Goal: Find specific page/section: Find specific page/section

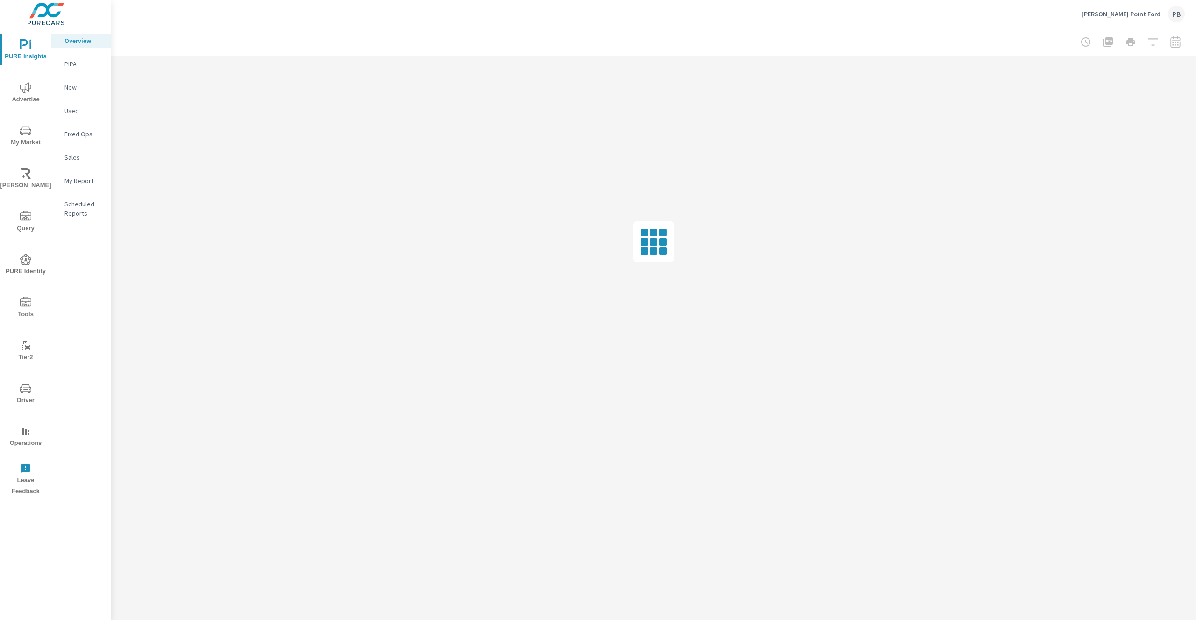
click at [19, 304] on span "Tools" at bounding box center [25, 308] width 45 height 23
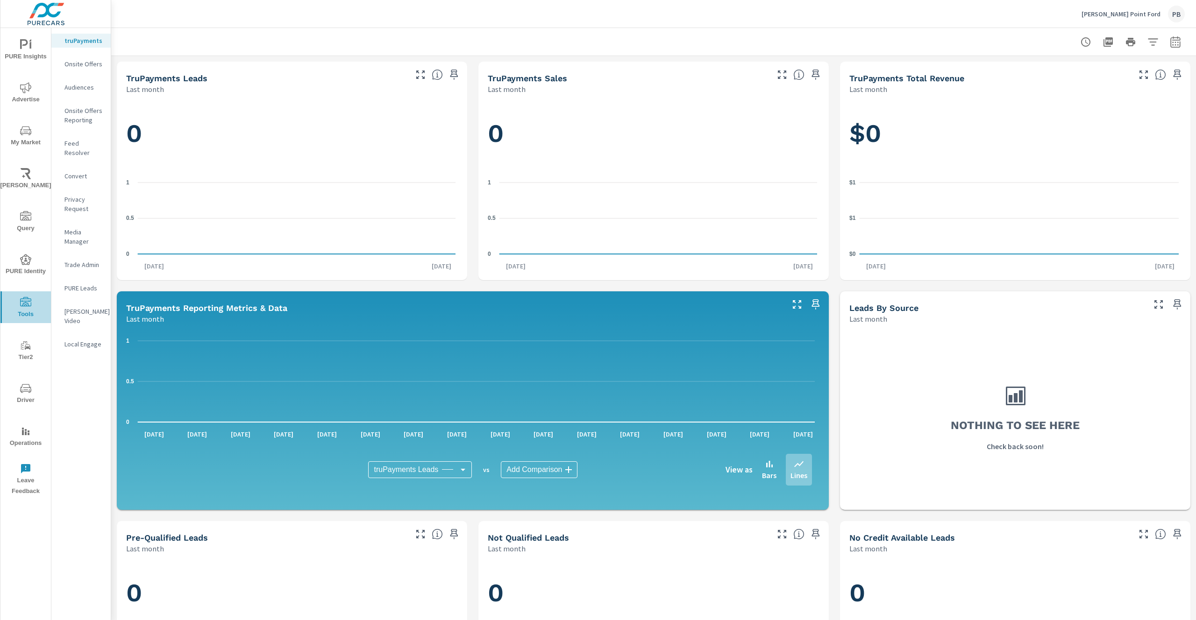
click at [23, 307] on icon "nav menu" at bounding box center [25, 302] width 11 height 11
click at [20, 216] on icon "nav menu" at bounding box center [25, 215] width 11 height 9
